Goal: Task Accomplishment & Management: Manage account settings

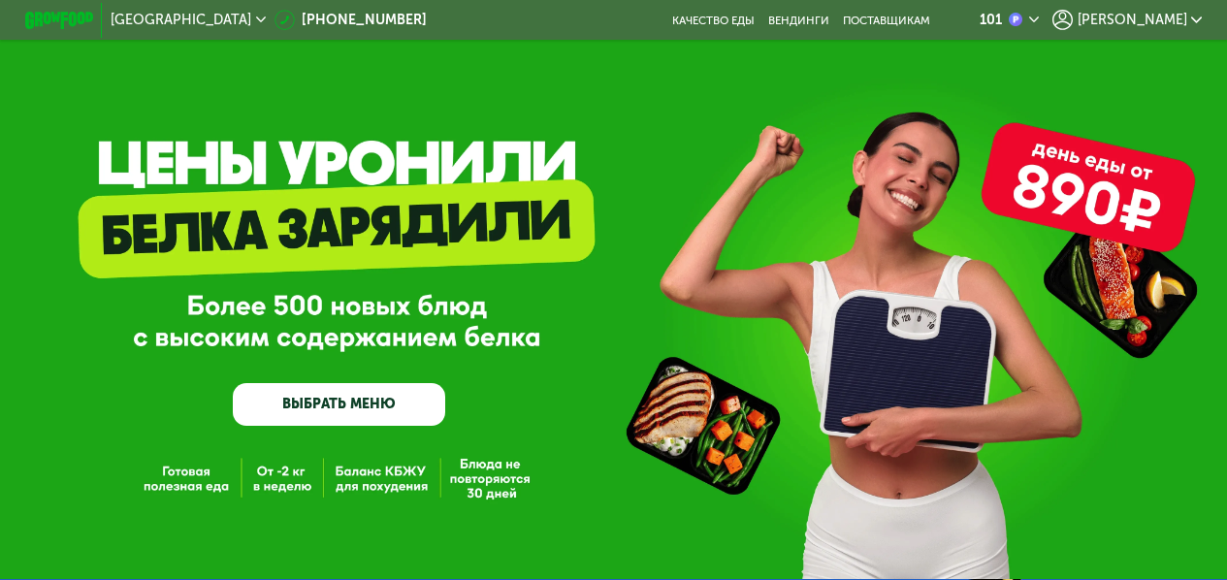
click at [1173, 14] on span "[PERSON_NAME]" at bounding box center [1133, 21] width 110 height 14
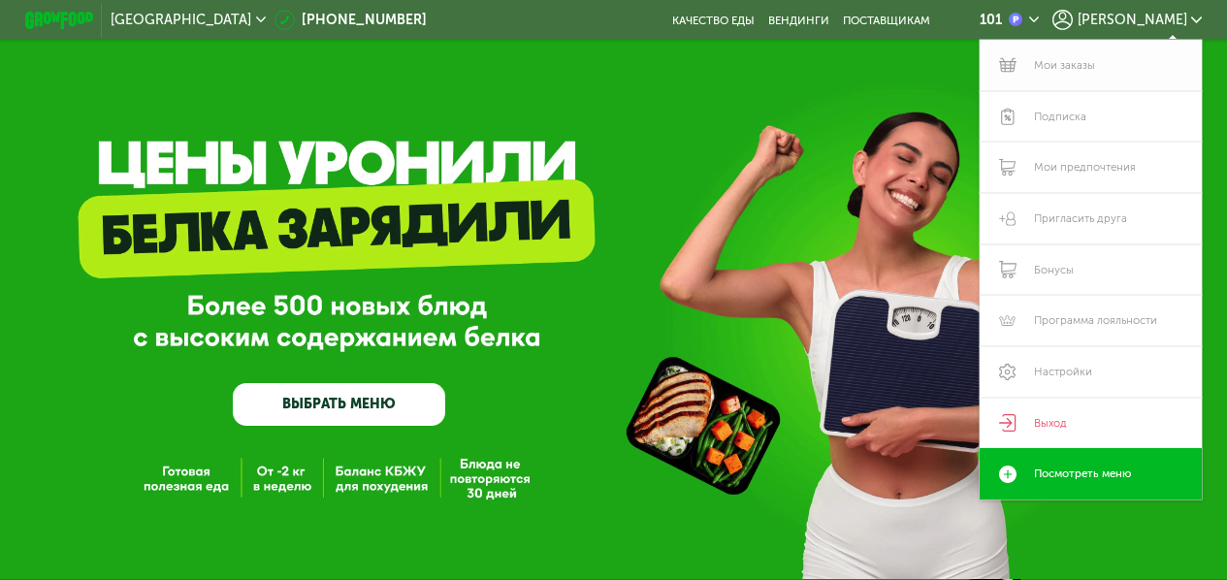
click at [1073, 70] on link "Мои заказы" at bounding box center [1090, 65] width 221 height 51
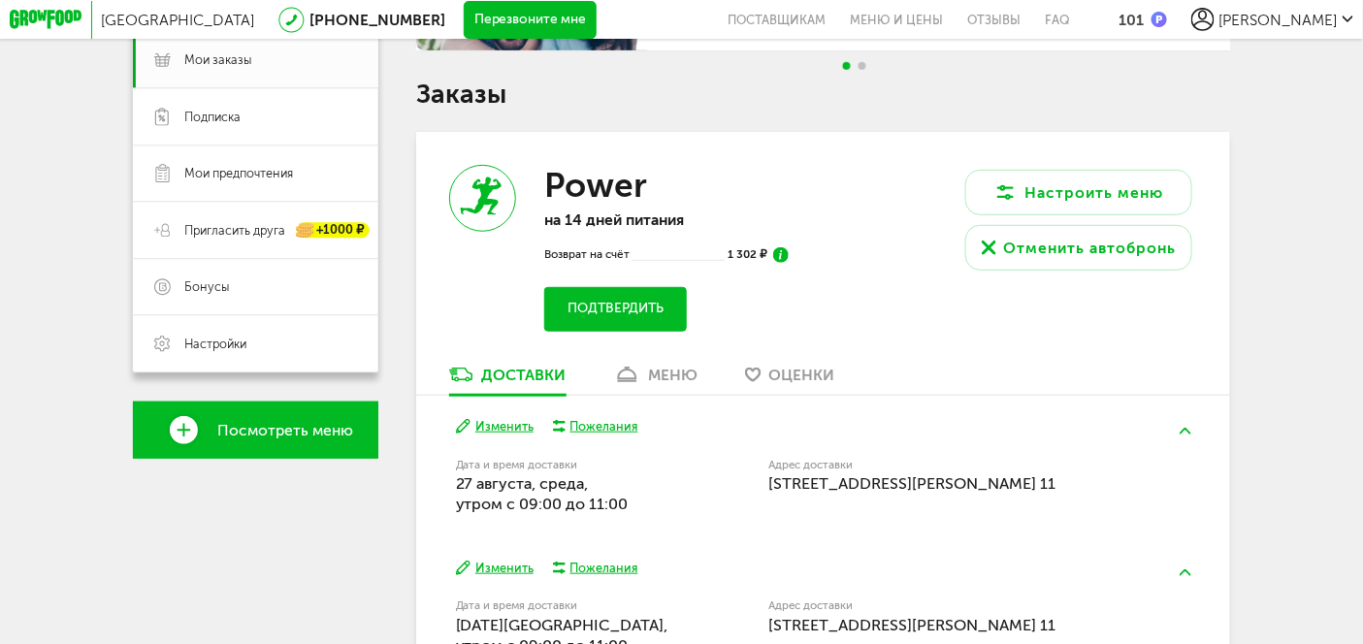
scroll to position [317, 0]
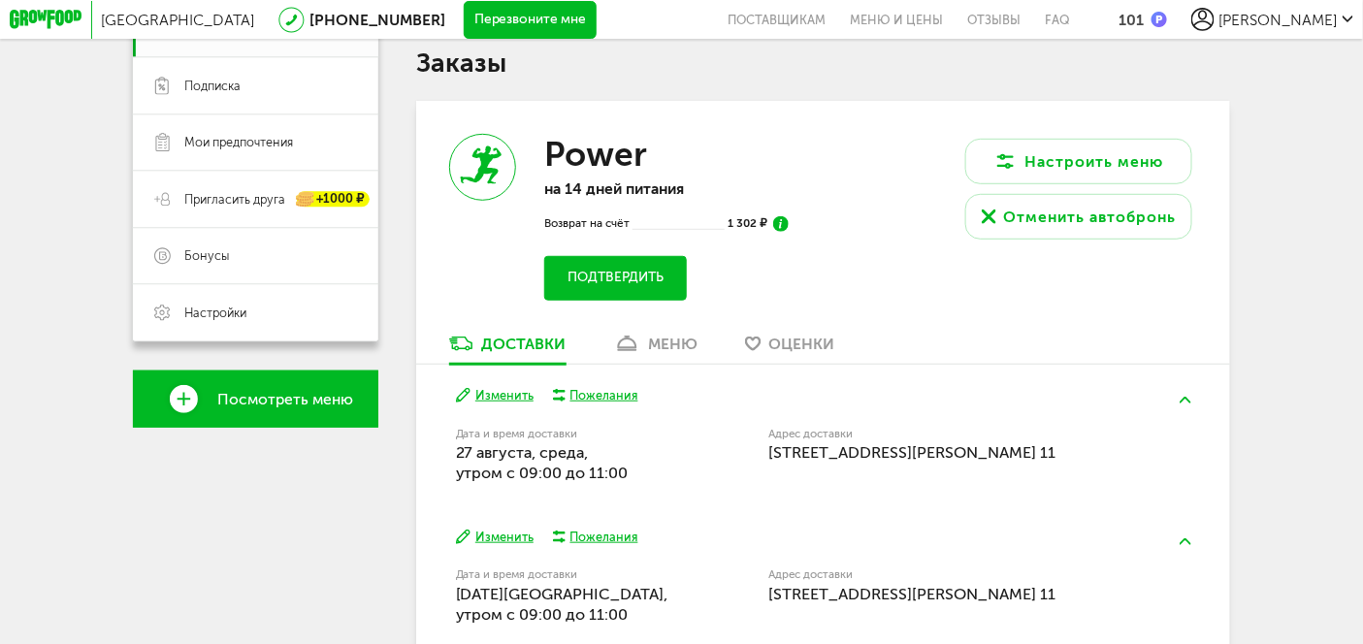
click at [670, 352] on div "меню" at bounding box center [673, 344] width 49 height 18
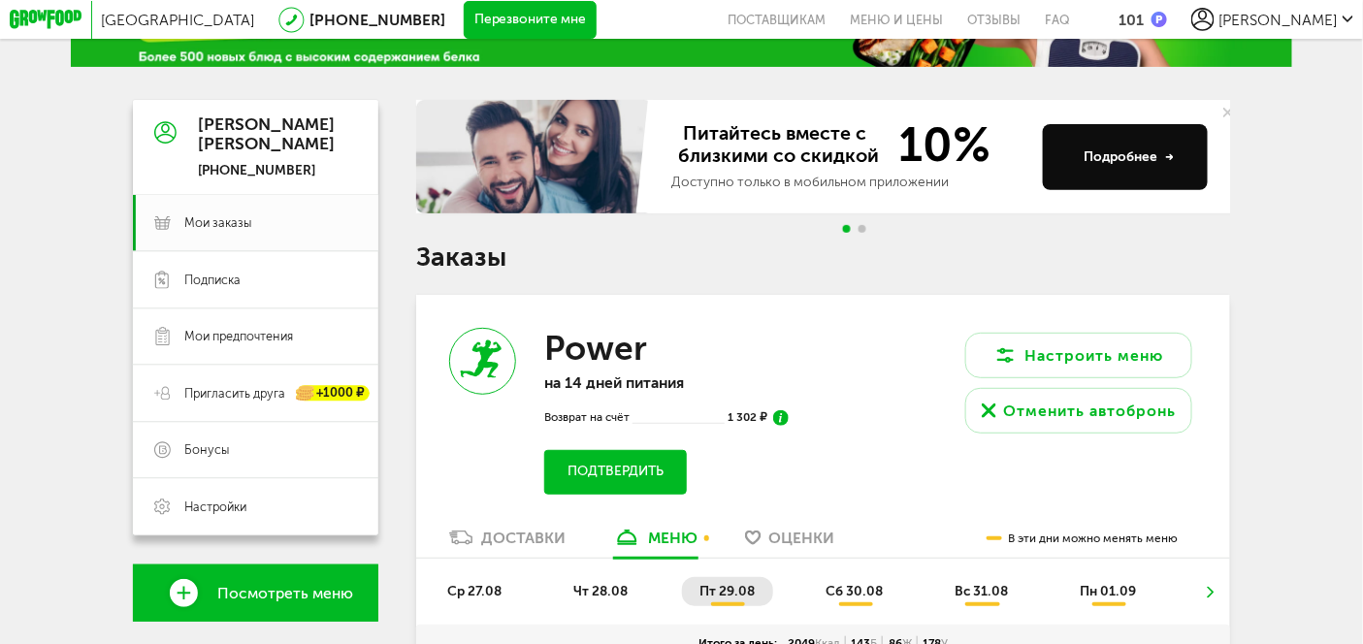
scroll to position [165, 0]
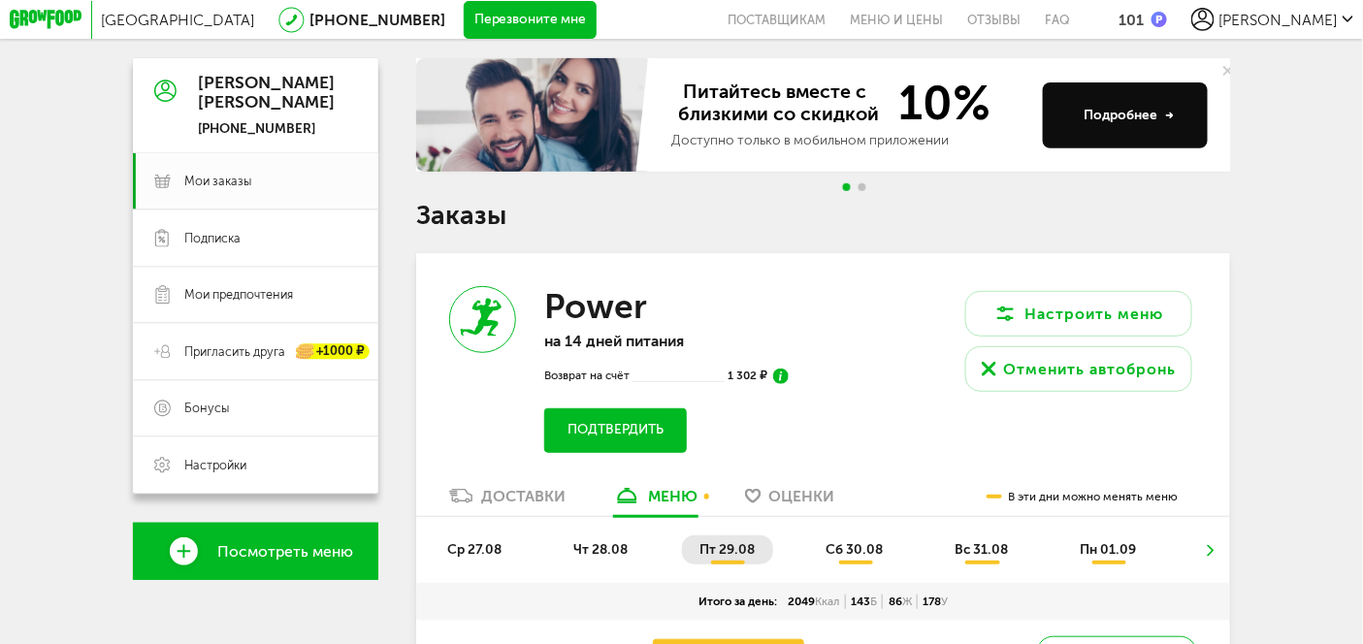
click at [783, 384] on img at bounding box center [781, 377] width 16 height 16
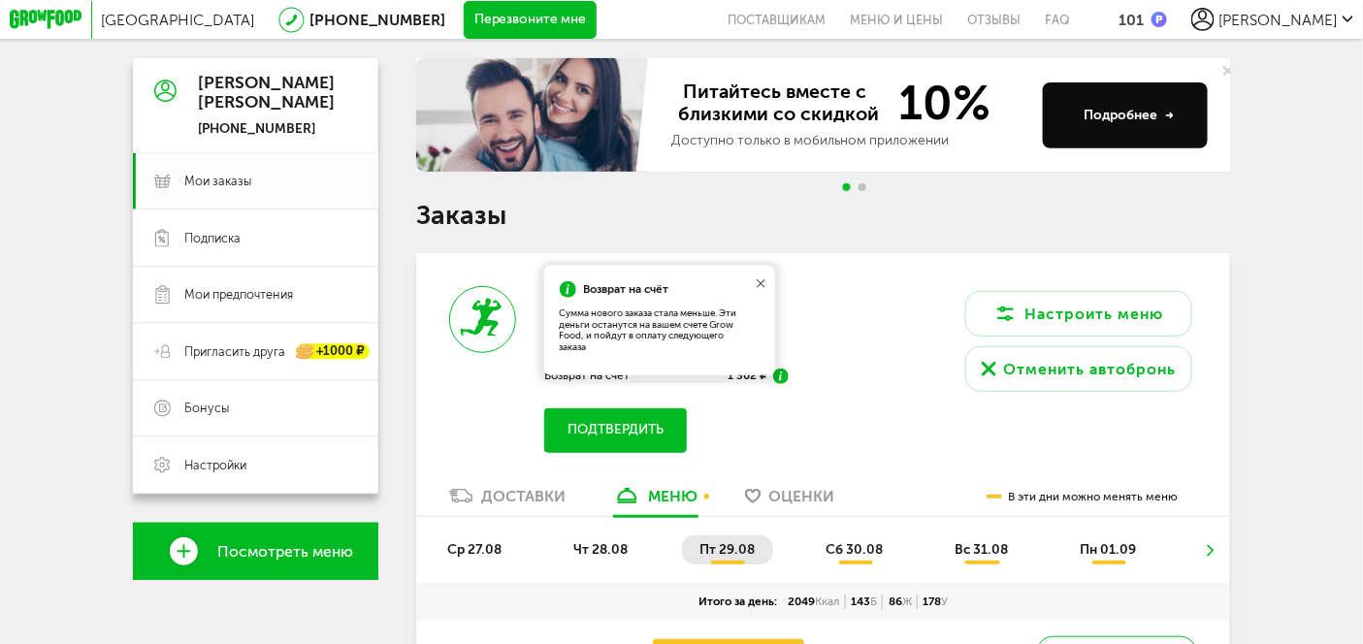
click at [783, 384] on img at bounding box center [781, 377] width 16 height 16
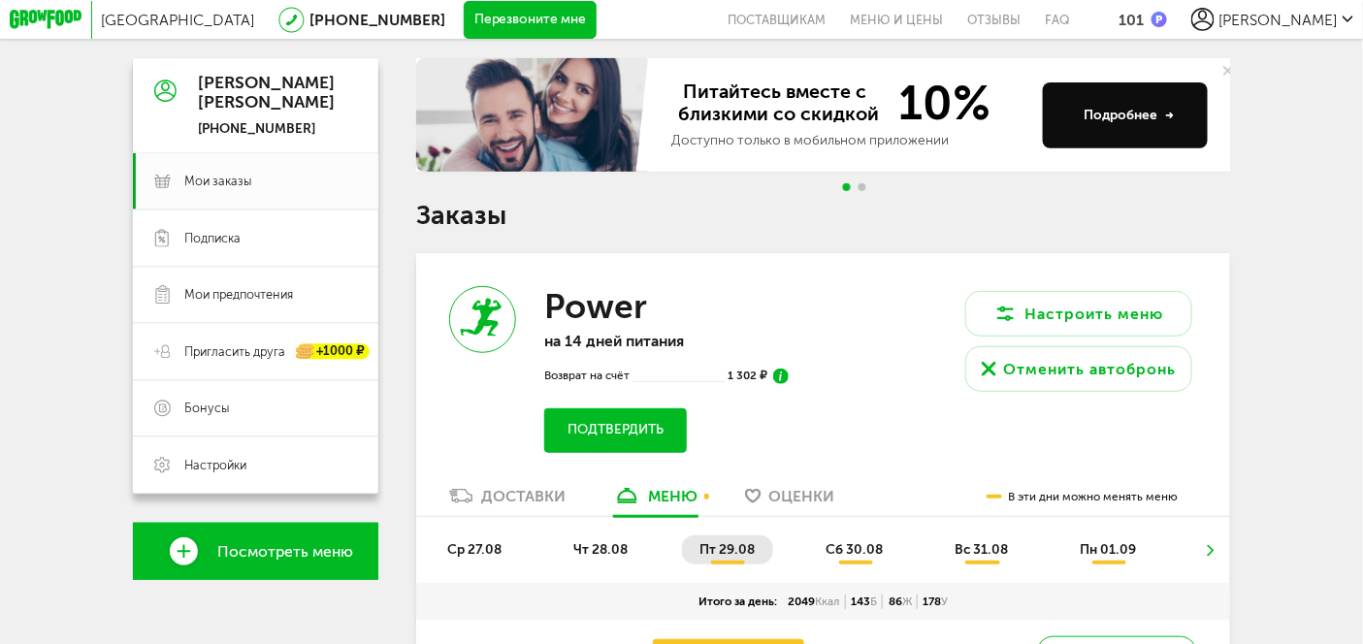
scroll to position [538, 0]
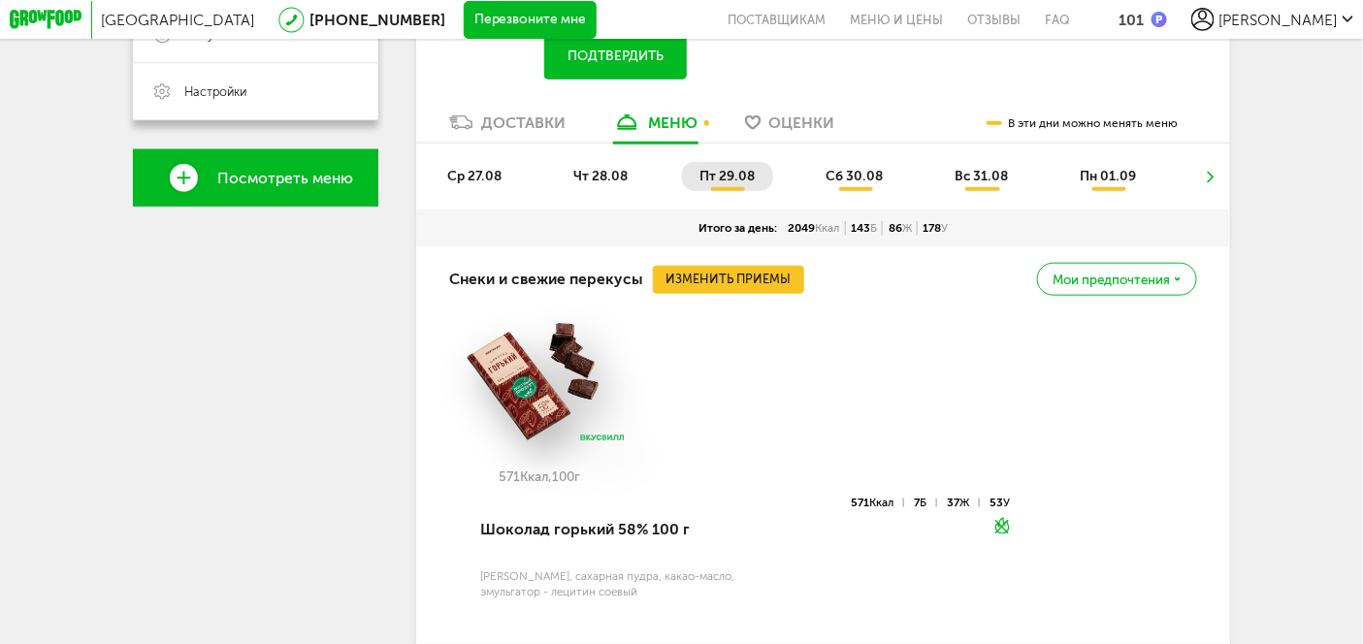
click at [476, 184] on span "ср 27.08" at bounding box center [474, 176] width 54 height 16
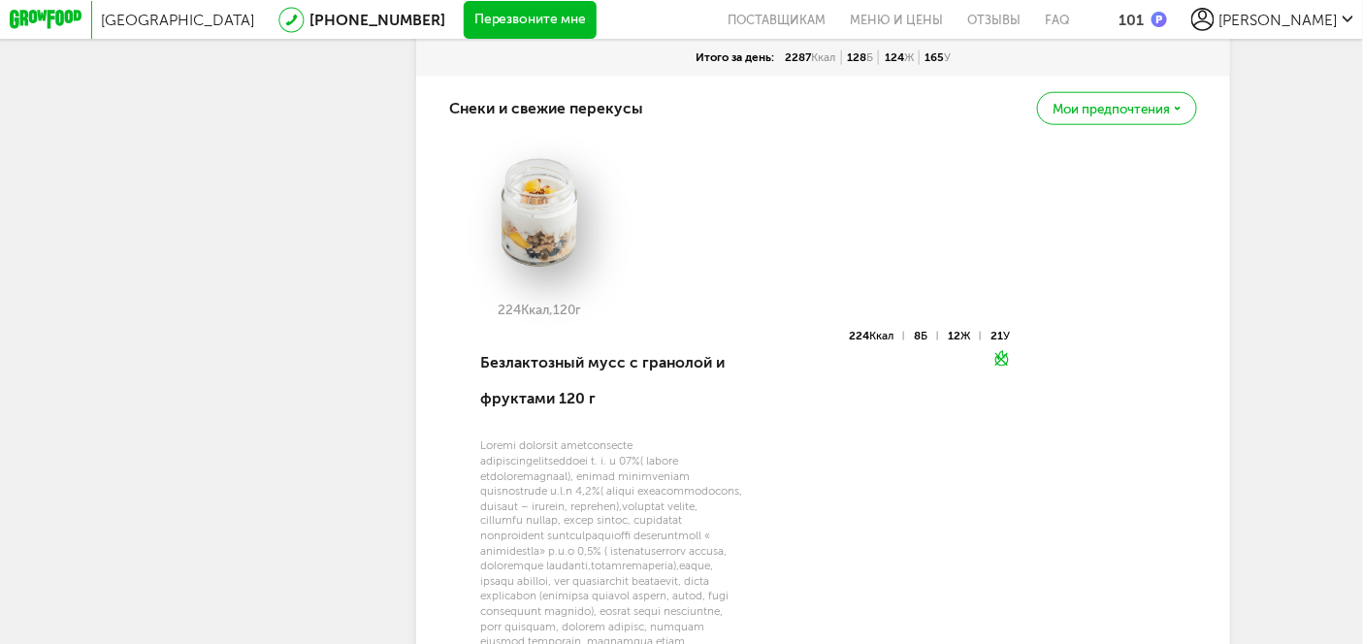
scroll to position [378, 0]
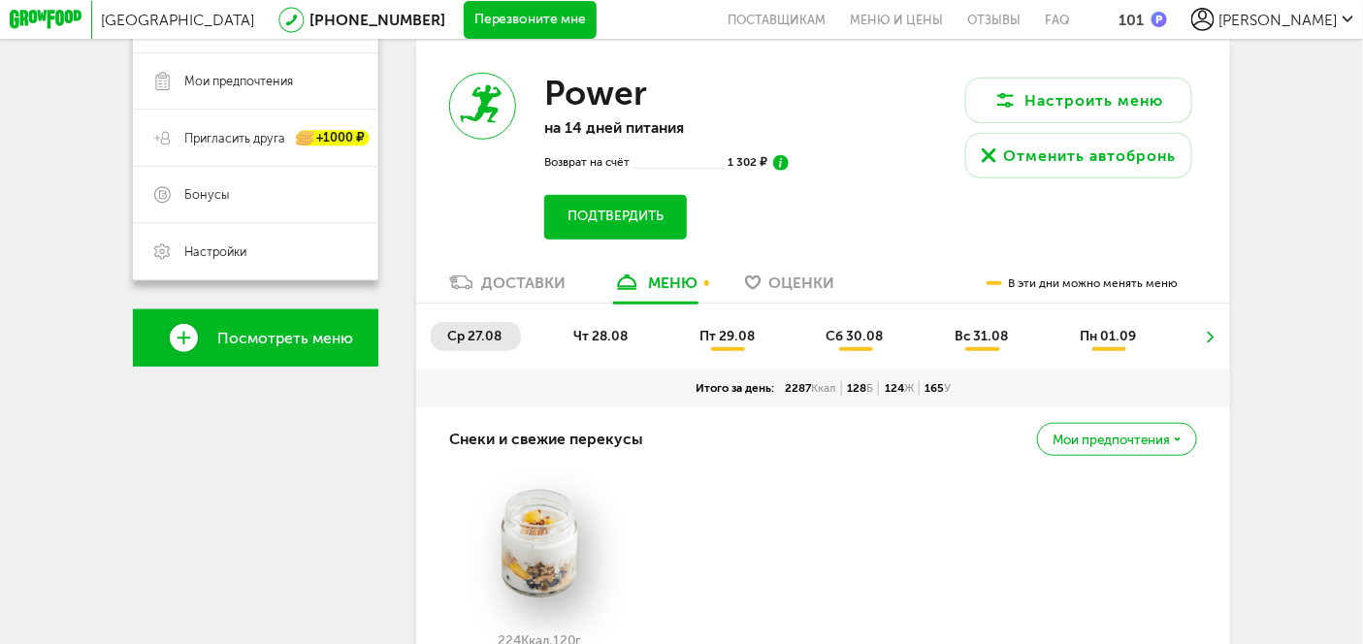
click at [605, 344] on span "чт 28.08" at bounding box center [600, 336] width 54 height 16
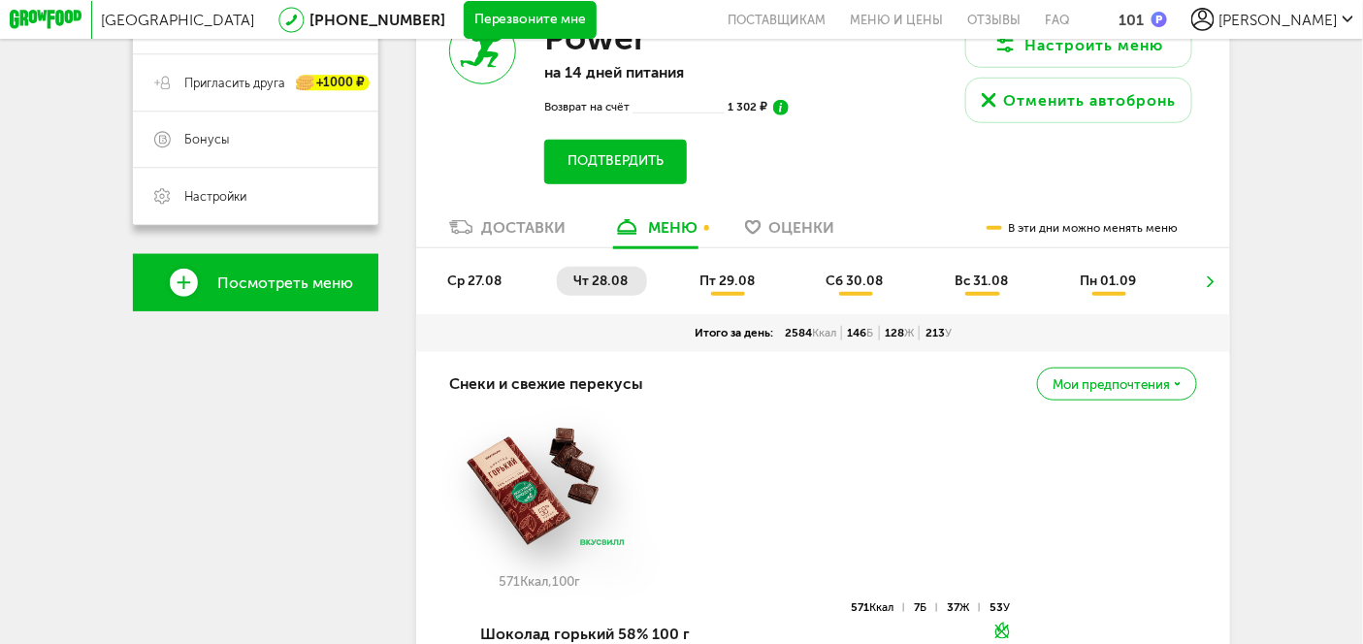
scroll to position [352, 0]
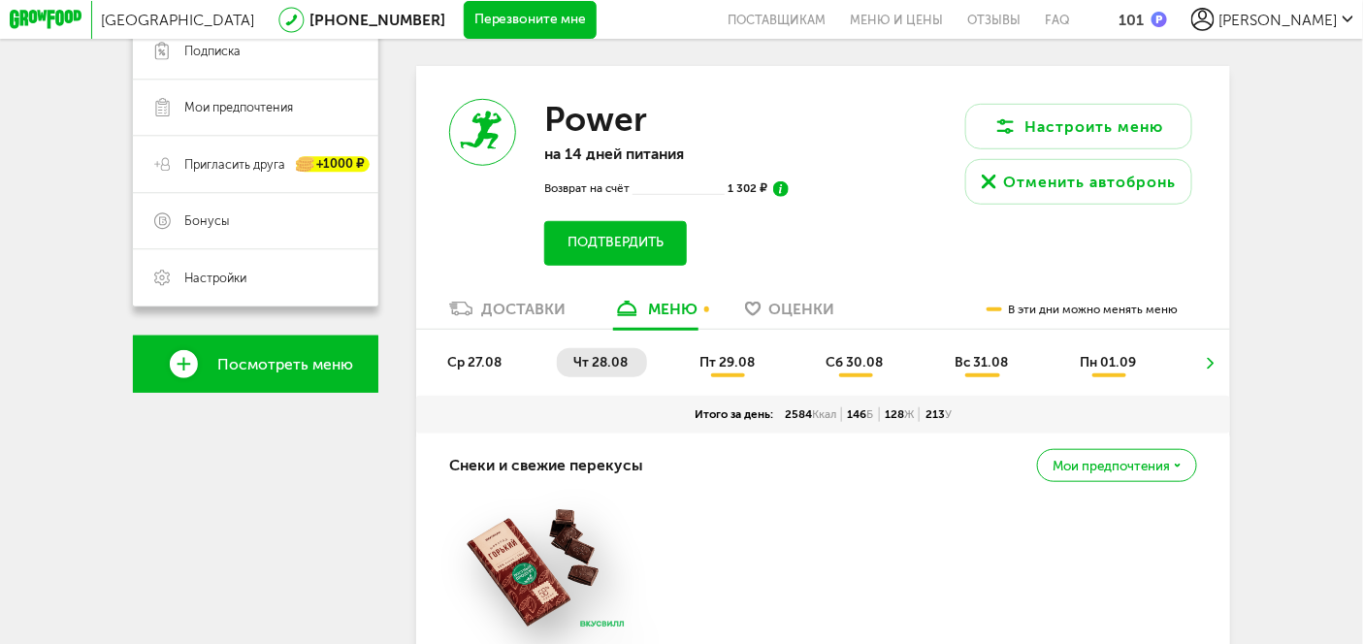
click at [717, 366] on span "пт 29.08" at bounding box center [726, 362] width 55 height 16
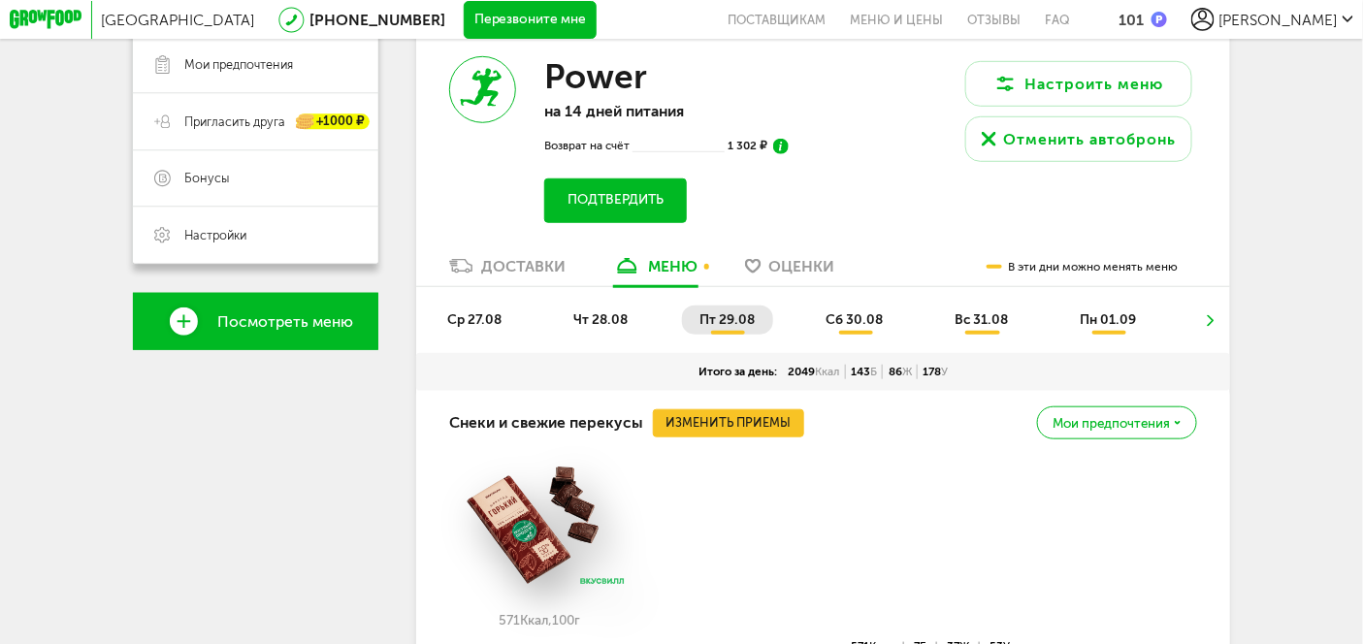
scroll to position [305, 0]
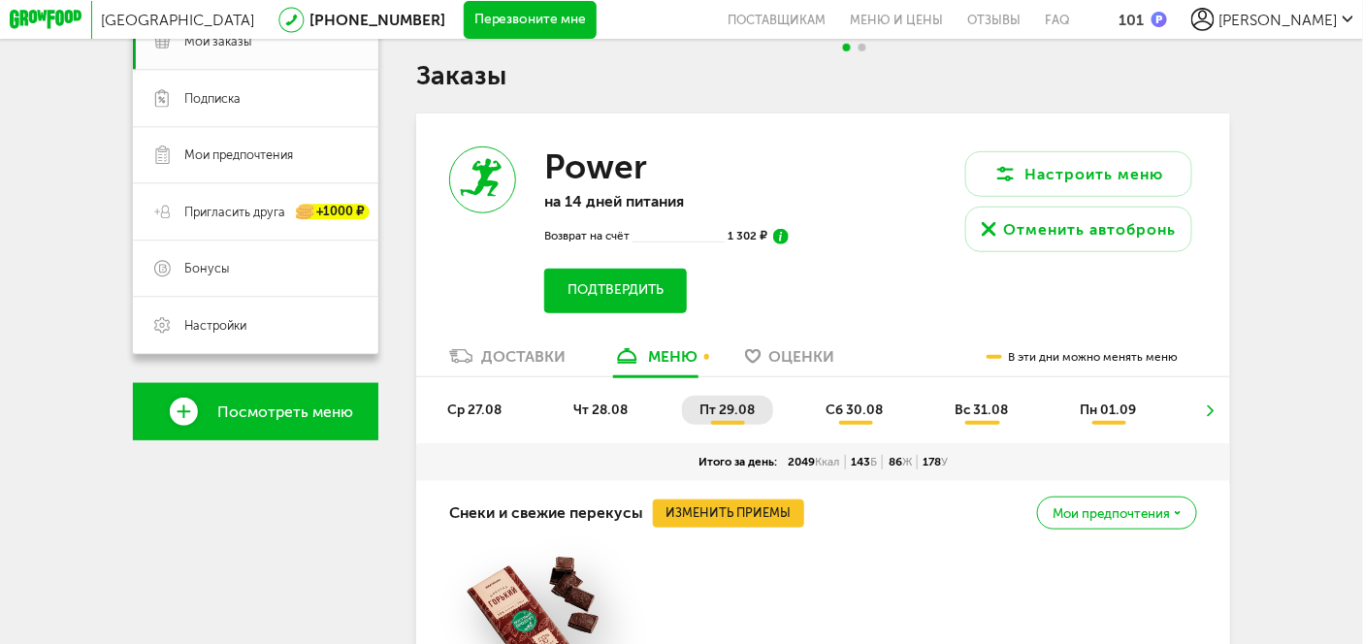
click at [847, 418] on span "сб 30.08" at bounding box center [855, 410] width 57 height 16
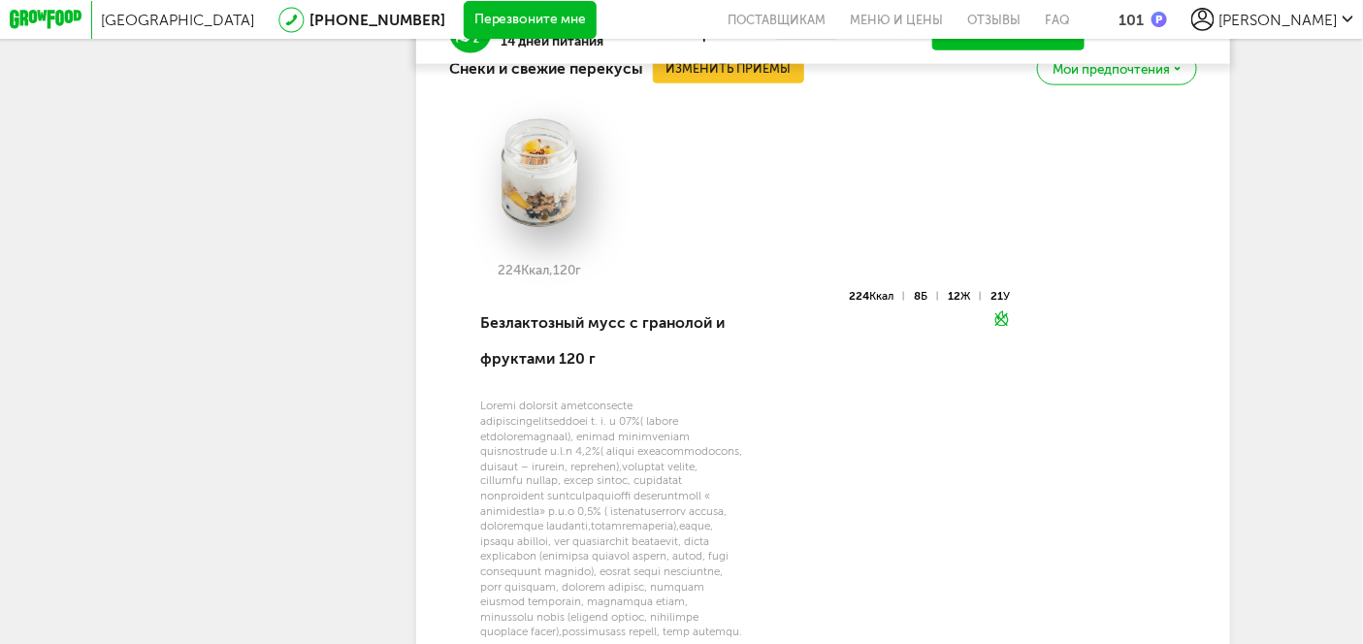
scroll to position [469, 0]
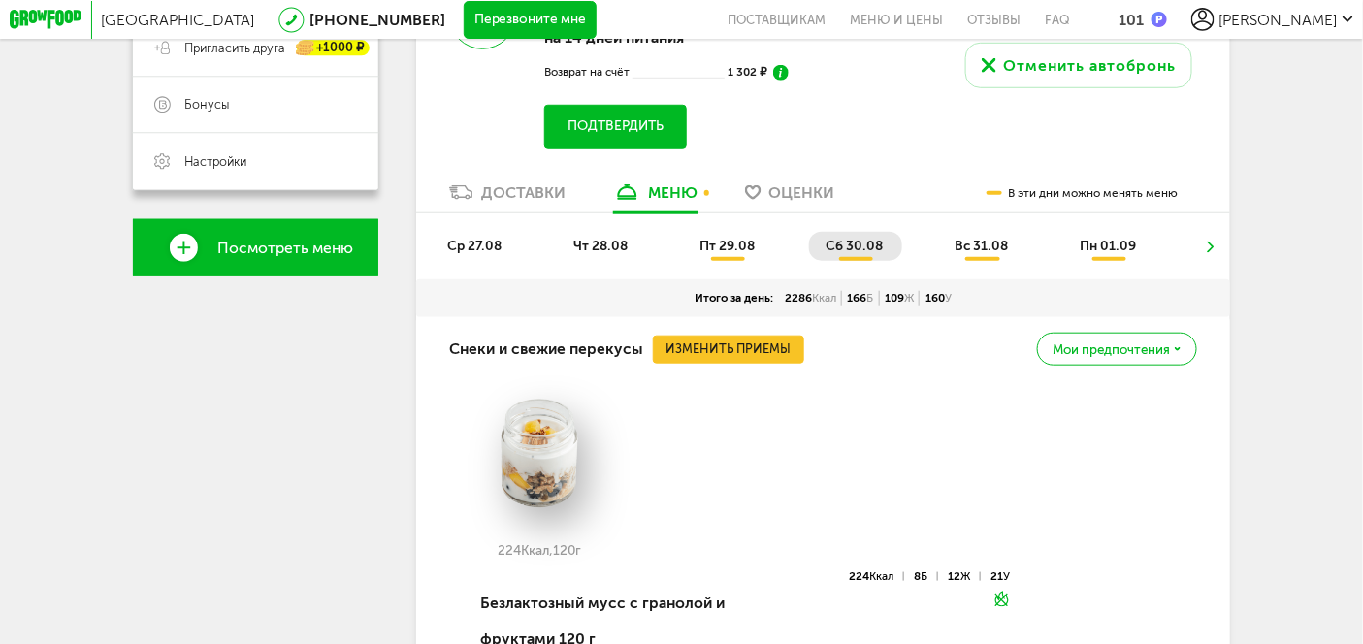
click at [1213, 262] on li at bounding box center [1211, 247] width 12 height 30
click at [1102, 254] on span "пн 01.09" at bounding box center [1108, 246] width 56 height 16
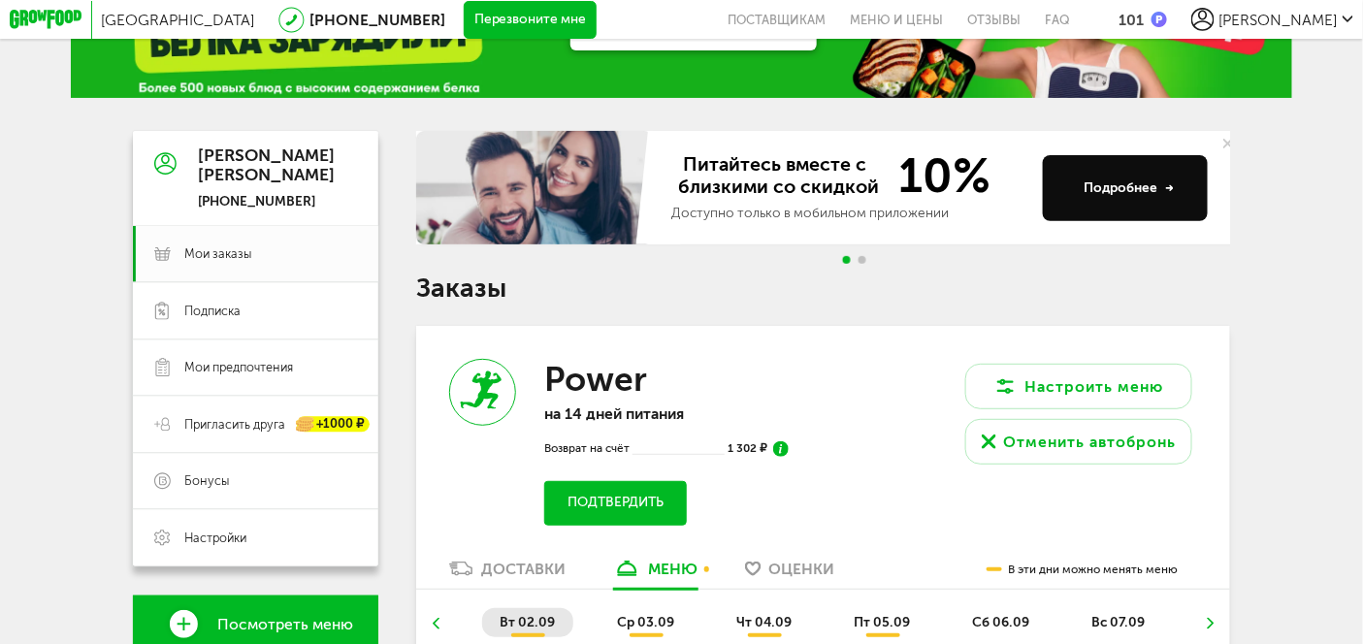
scroll to position [410, 0]
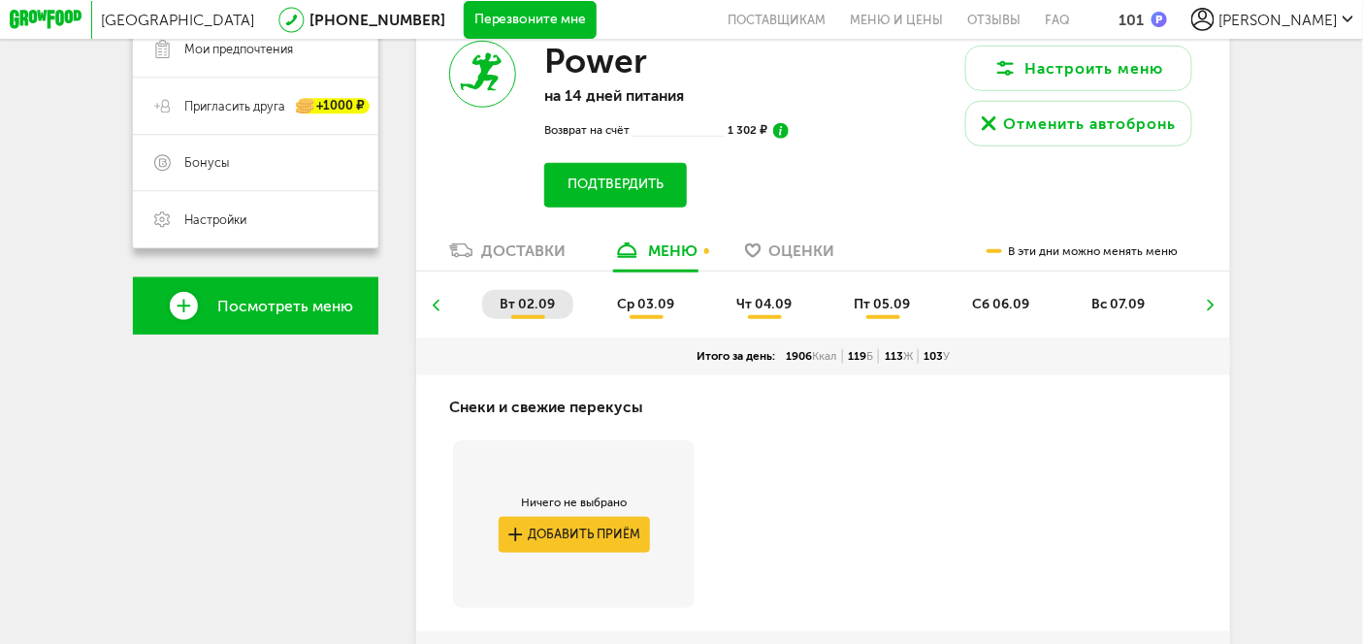
click at [901, 320] on li "пт 05.09" at bounding box center [883, 305] width 92 height 30
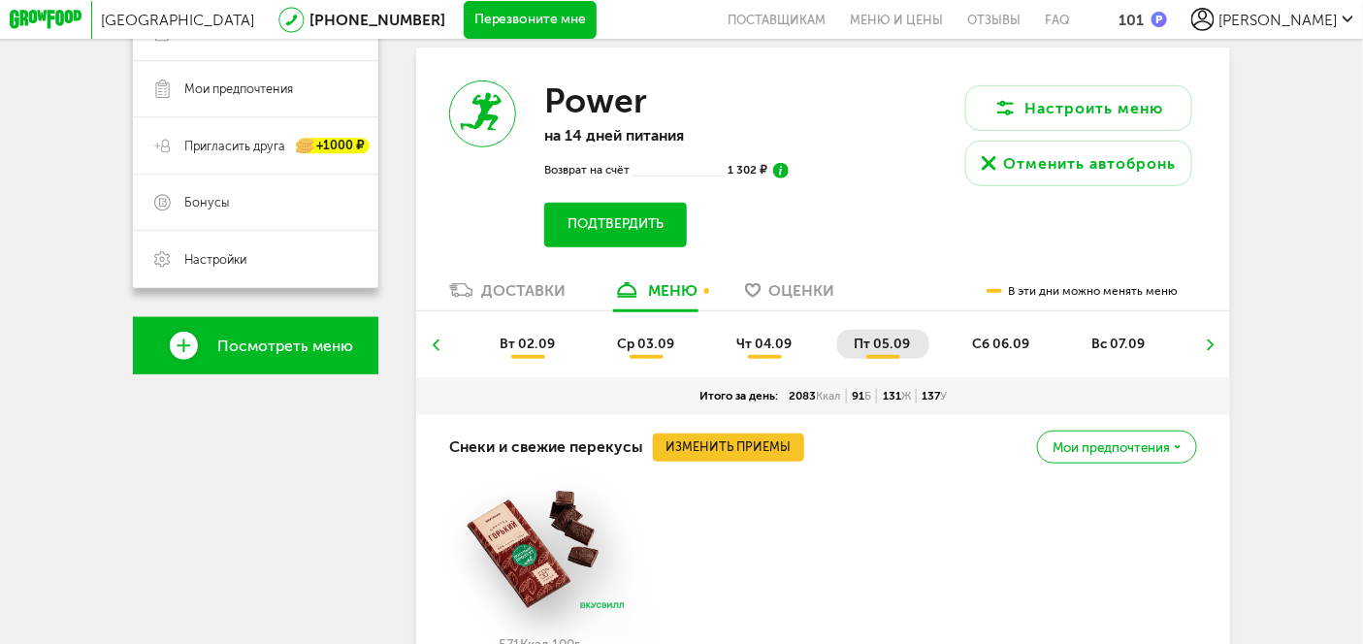
scroll to position [393, 0]
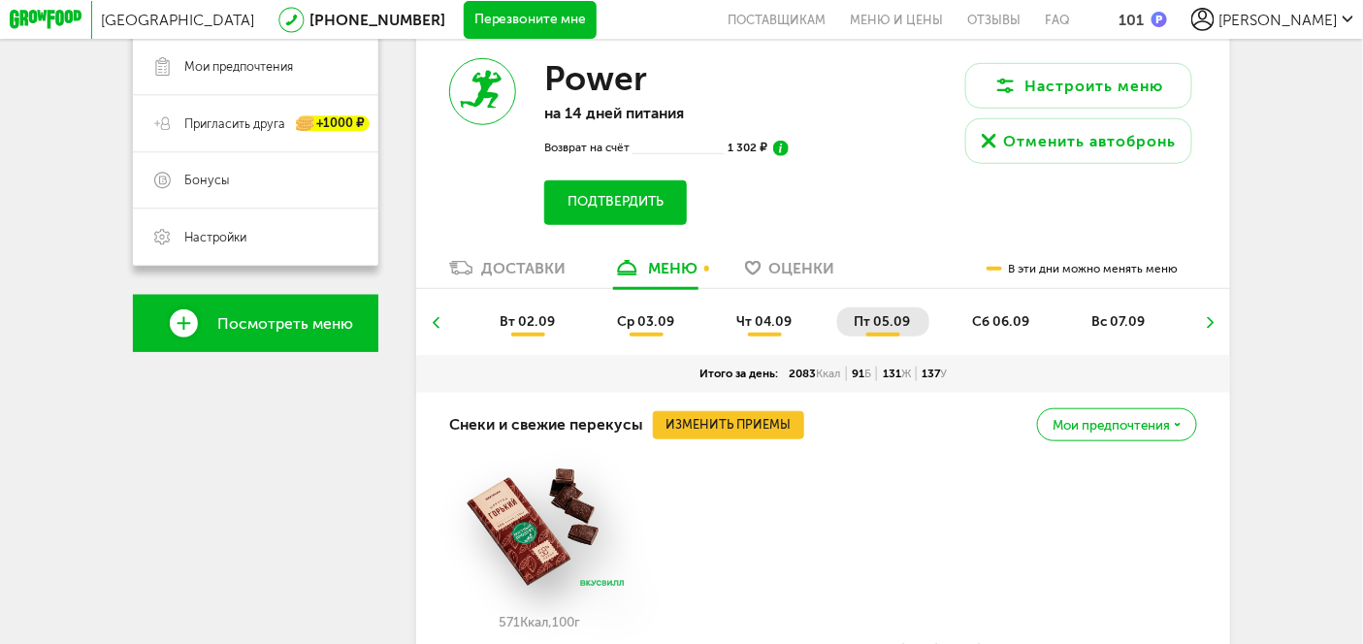
click at [527, 277] on div "Доставки" at bounding box center [524, 268] width 84 height 18
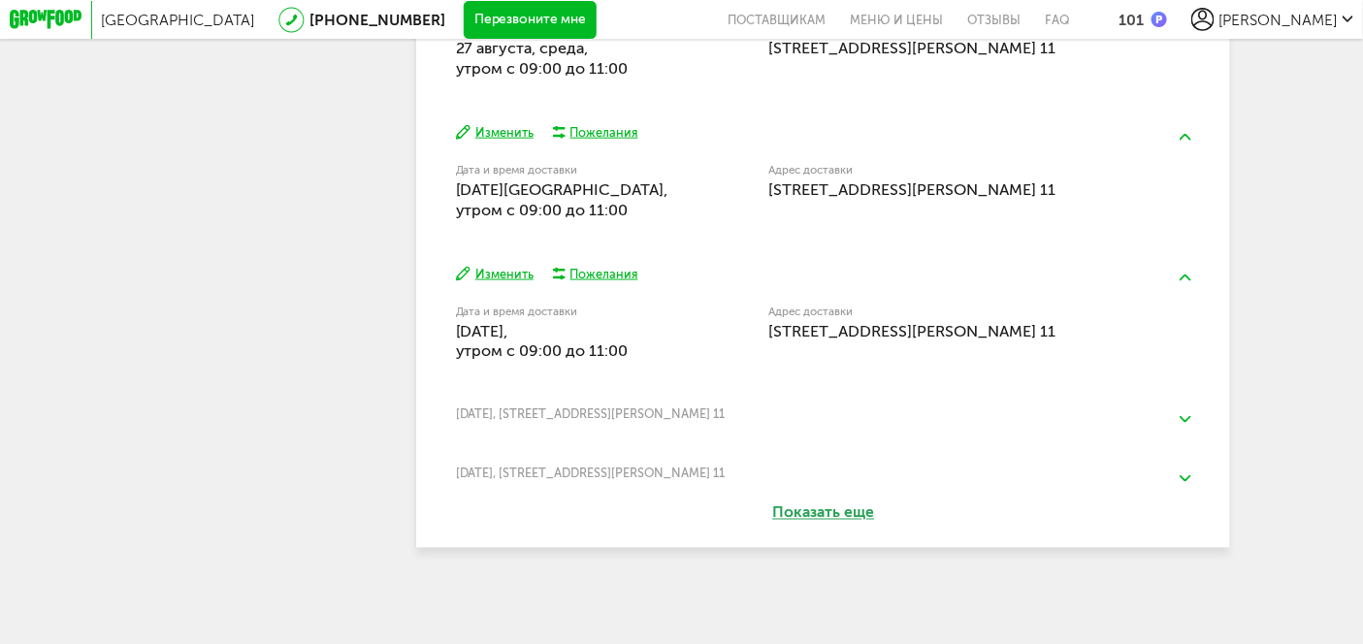
scroll to position [738, 0]
click at [795, 515] on button "Показать еще" at bounding box center [824, 513] width 212 height 21
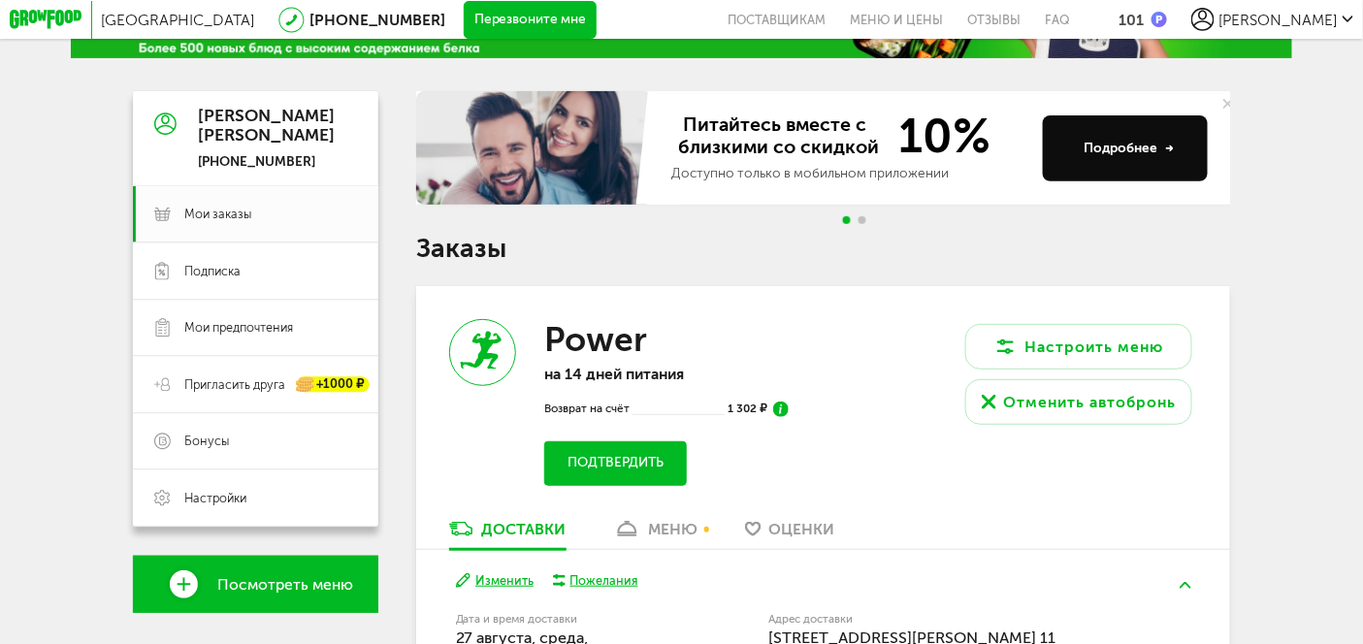
scroll to position [73, 0]
